Goal: Transaction & Acquisition: Purchase product/service

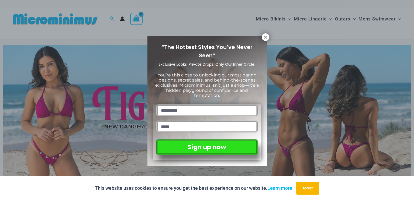
click at [330, 22] on div "“The Hottest Styles You’ve Never Seen” Exclusive Looks. Private Drops. Only Our…" at bounding box center [207, 100] width 414 height 200
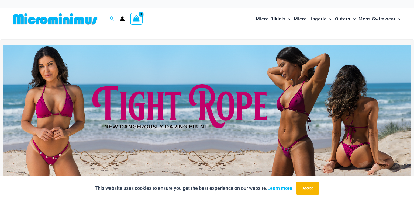
click at [224, 18] on div "Micro Bikinis Menu Toggle Sexy Bikini Sets Bikini Tops Bikini Bottoms Menu Togg…" at bounding box center [302, 19] width 202 height 22
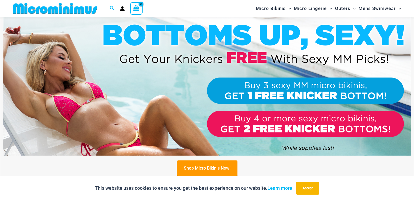
scroll to position [183, 0]
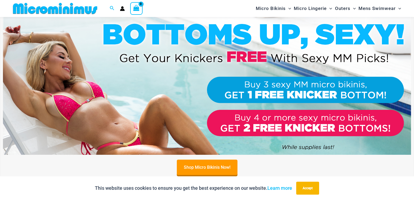
click at [400, 170] on div "Shop Micro Bikinis Now!" at bounding box center [207, 167] width 408 height 15
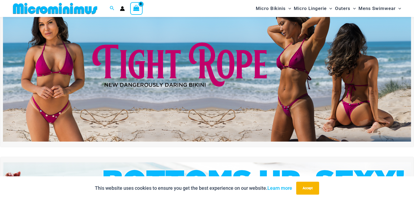
scroll to position [0, 0]
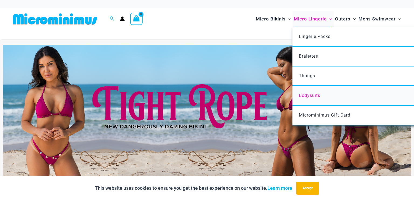
click at [308, 96] on span "Bodysuits" at bounding box center [309, 95] width 21 height 5
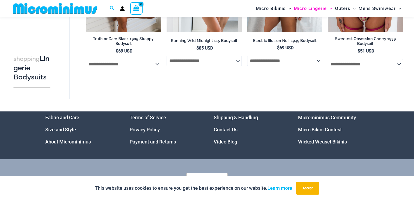
scroll to position [151, 0]
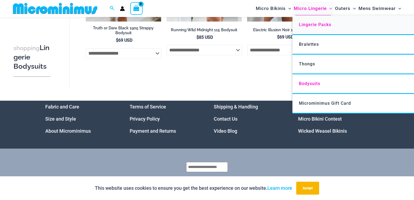
click at [312, 26] on span "Lingerie Packs" at bounding box center [315, 24] width 32 height 5
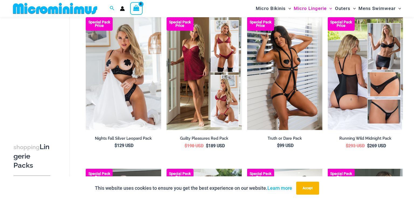
scroll to position [27, 0]
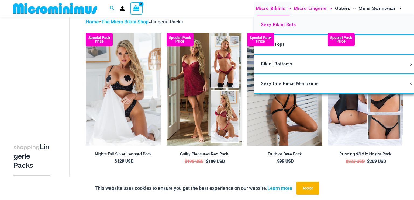
click at [272, 23] on span "Sexy Bikini Sets" at bounding box center [278, 24] width 35 height 5
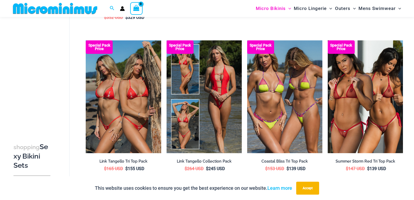
scroll to position [334, 0]
